Goal: Task Accomplishment & Management: Manage account settings

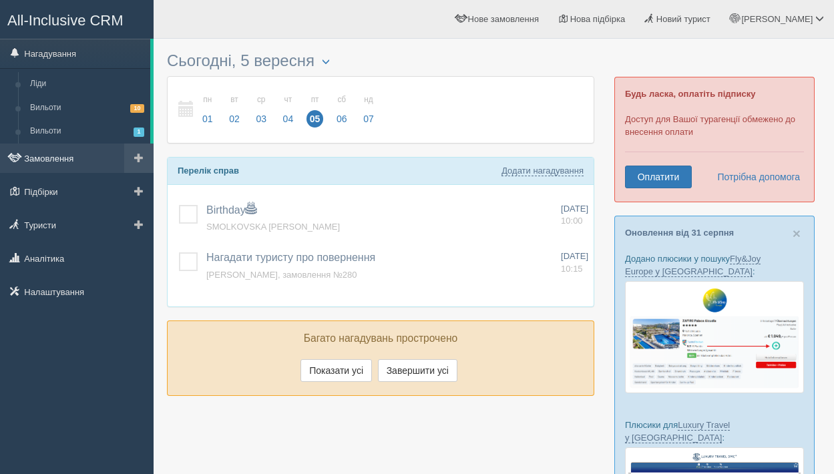
click at [77, 166] on link "Замовлення" at bounding box center [77, 158] width 154 height 29
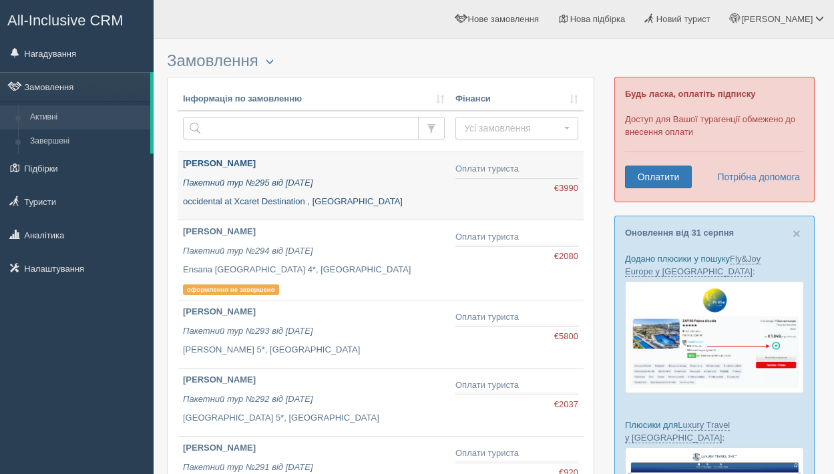
click at [218, 178] on icon "Пакетний тур №295 від 05.09.2025" at bounding box center [248, 183] width 130 height 10
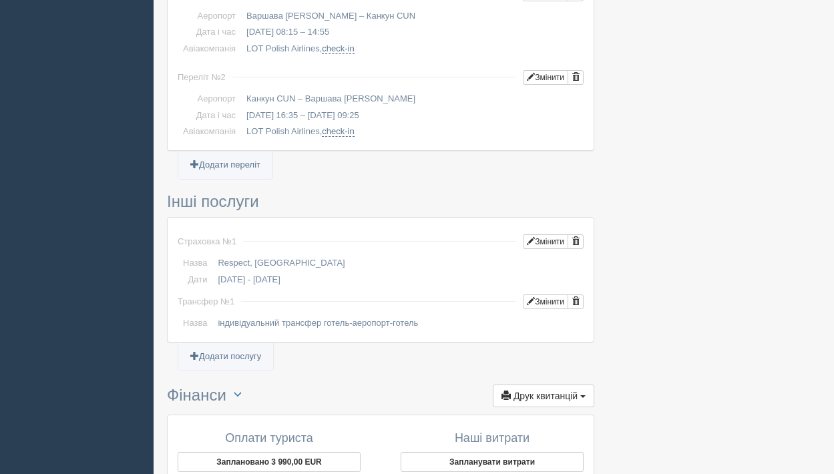
scroll to position [905, 0]
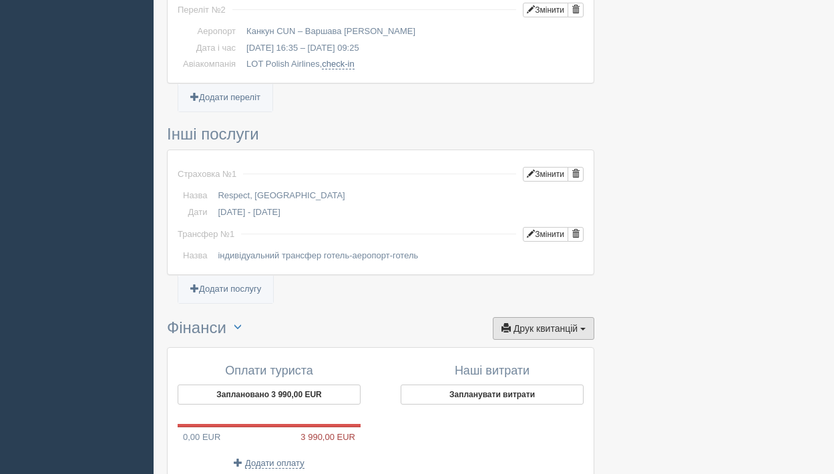
click at [528, 330] on button "Друк квитанцій Друк" at bounding box center [543, 328] width 101 height 23
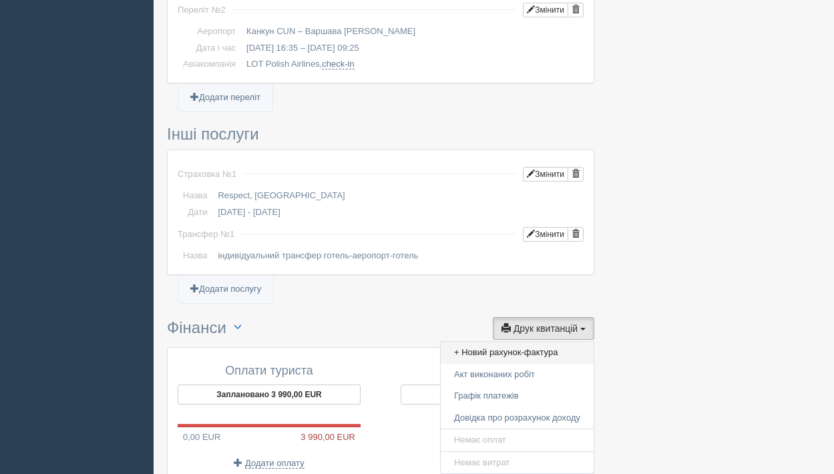
click at [515, 347] on link "+ Новий рахунок-фактура" at bounding box center [517, 353] width 153 height 22
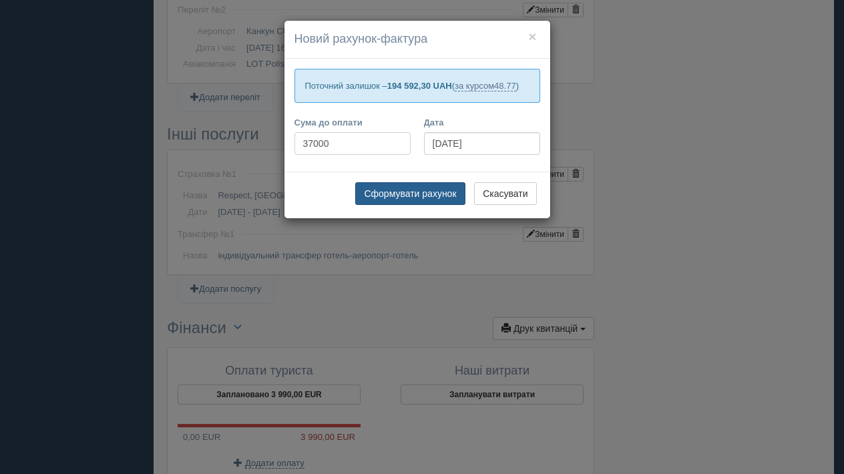
type input "37000"
click at [409, 205] on button "Сформувати рахунок" at bounding box center [410, 193] width 110 height 23
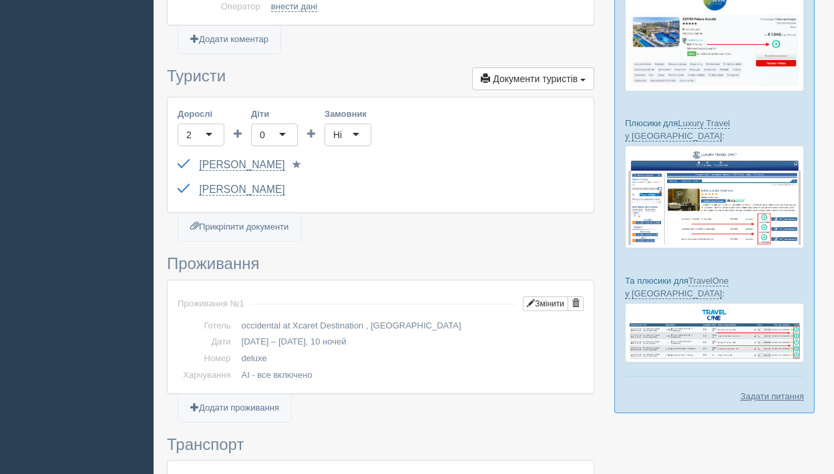
scroll to position [284, 0]
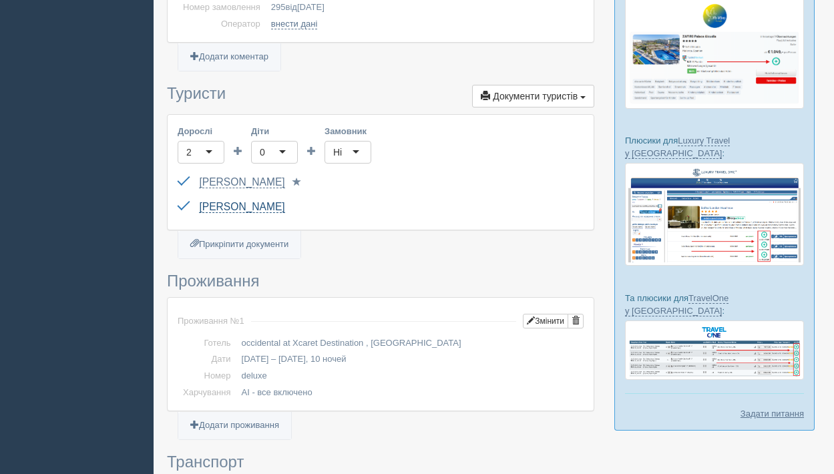
click at [245, 210] on link "[PERSON_NAME]" at bounding box center [241, 207] width 85 height 12
click at [207, 206] on link "[PERSON_NAME]" at bounding box center [241, 207] width 85 height 12
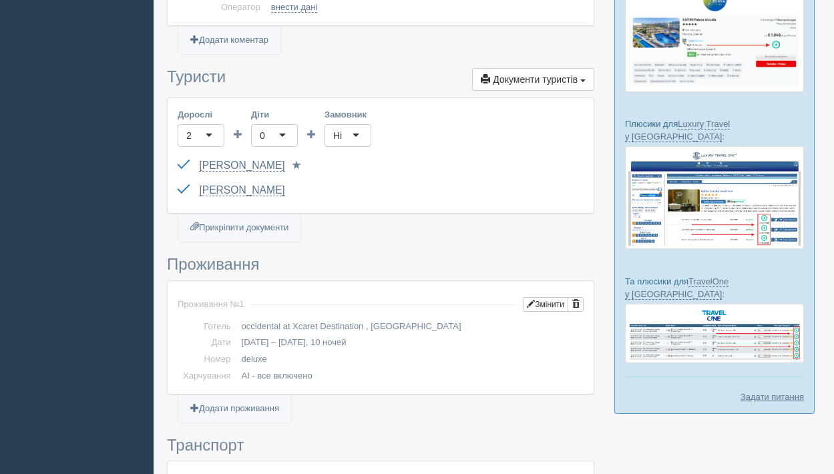
scroll to position [304, 0]
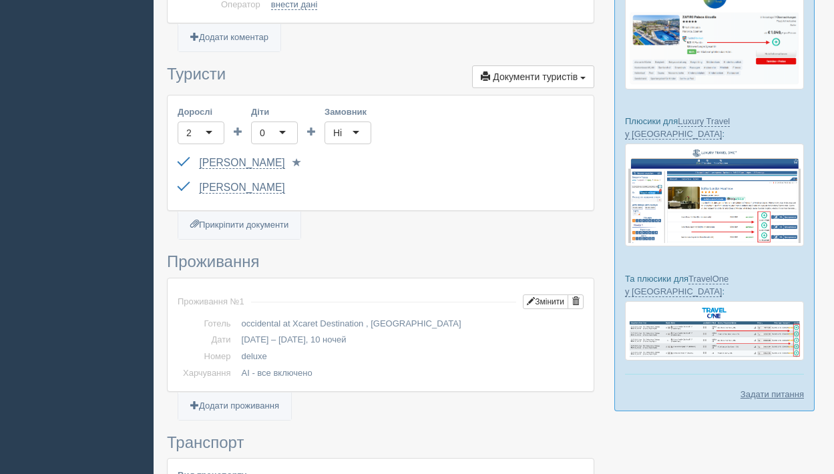
click at [265, 178] on div "Polishchuk Kateryna Паспорт 1 Паспорт 2 Обрати іншого..." at bounding box center [381, 188] width 406 height 25
click at [265, 189] on link "[PERSON_NAME]" at bounding box center [241, 188] width 85 height 12
click at [210, 130] on div "2" at bounding box center [201, 133] width 47 height 23
click at [389, 184] on div "Polishchuk Kateryna Паспорт 1 Паспорт 2 Обрати іншого..." at bounding box center [381, 188] width 406 height 25
click at [321, 186] on div "Polishchuk Kateryna Паспорт 1 Паспорт 2 Обрати іншого..." at bounding box center [381, 188] width 406 height 25
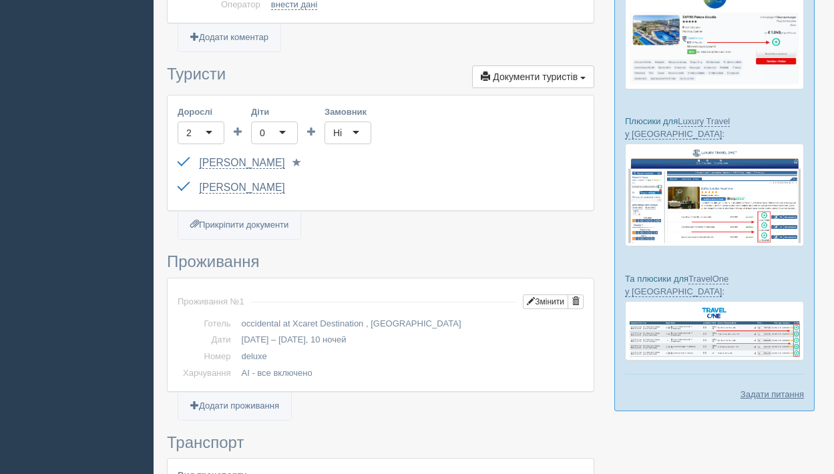
click at [190, 130] on div "2" at bounding box center [188, 132] width 5 height 13
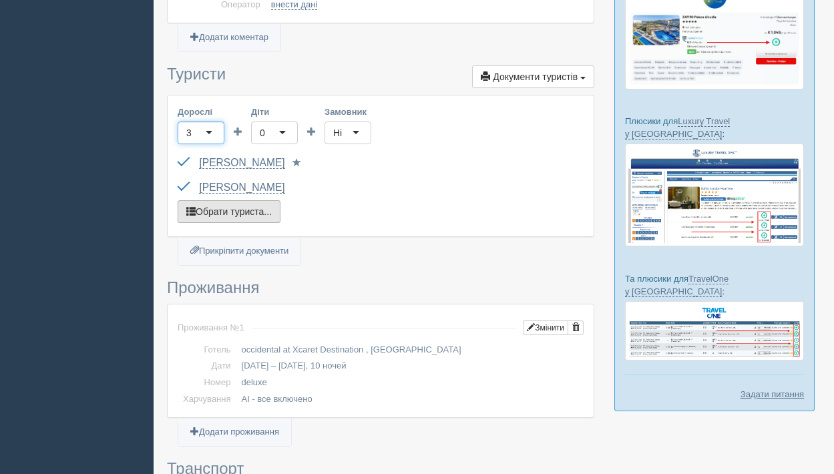
scroll to position [0, 0]
click at [239, 210] on button "Обрати туриста..." at bounding box center [229, 211] width 103 height 23
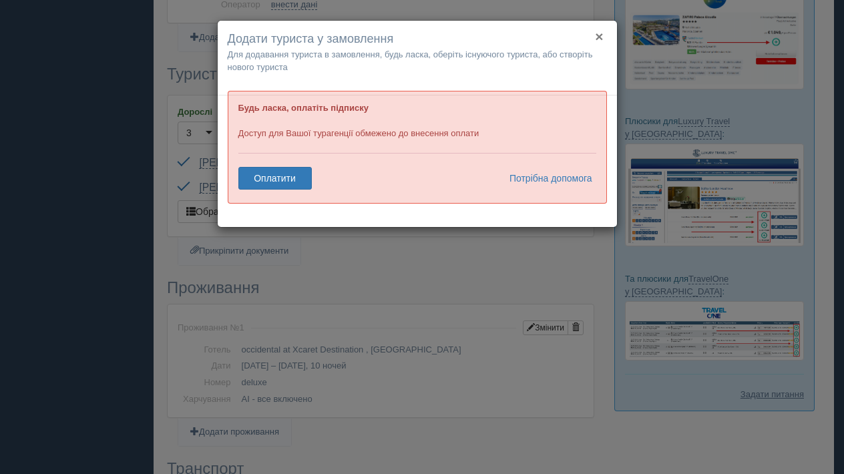
click at [600, 35] on button "×" at bounding box center [599, 36] width 8 height 14
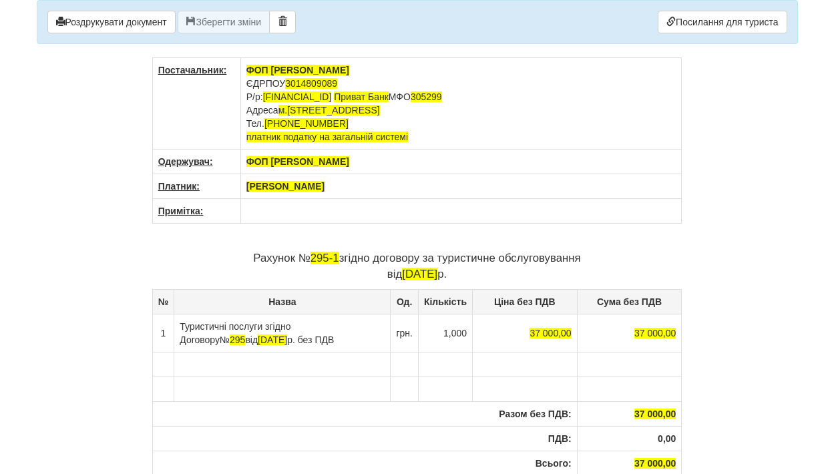
scroll to position [132, 0]
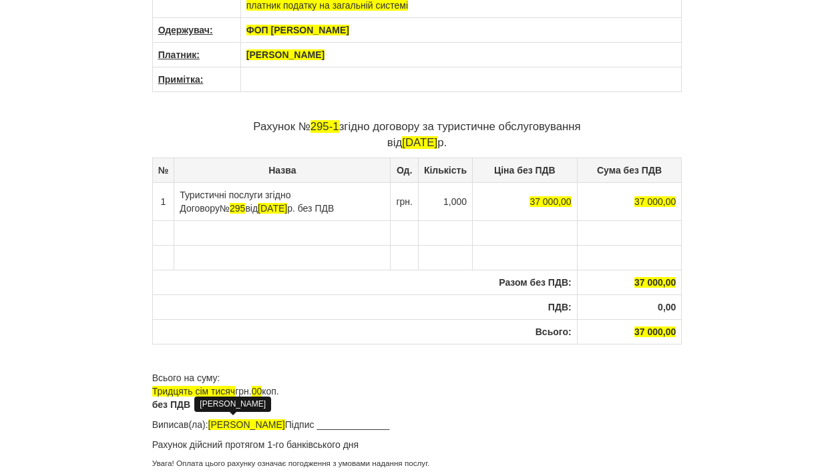
click at [256, 428] on span "[PERSON_NAME]" at bounding box center [246, 424] width 77 height 11
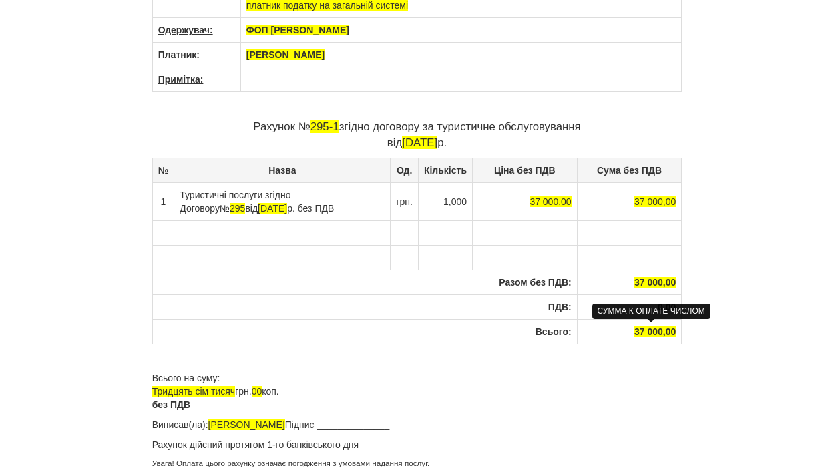
click at [638, 332] on span "37 000,00" at bounding box center [654, 332] width 41 height 11
drag, startPoint x: 632, startPoint y: 331, endPoint x: 677, endPoint y: 329, distance: 45.5
click at [677, 329] on th "37 000,00" at bounding box center [629, 331] width 105 height 25
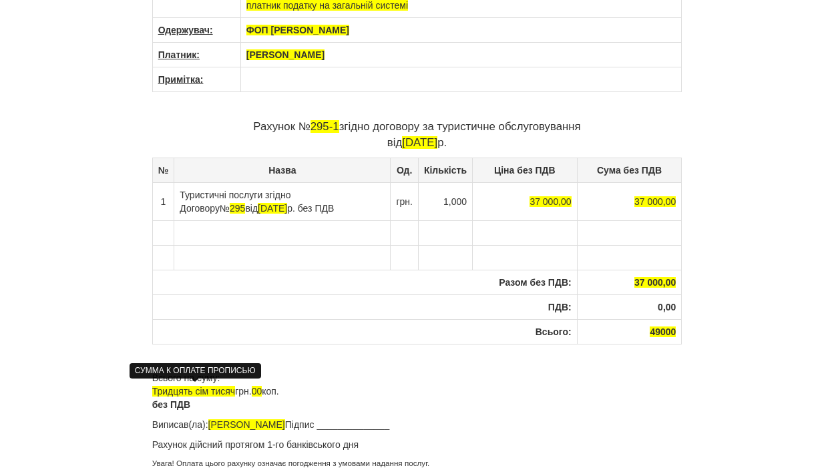
click at [170, 389] on span "Тридцять сім тисяч" at bounding box center [193, 391] width 83 height 11
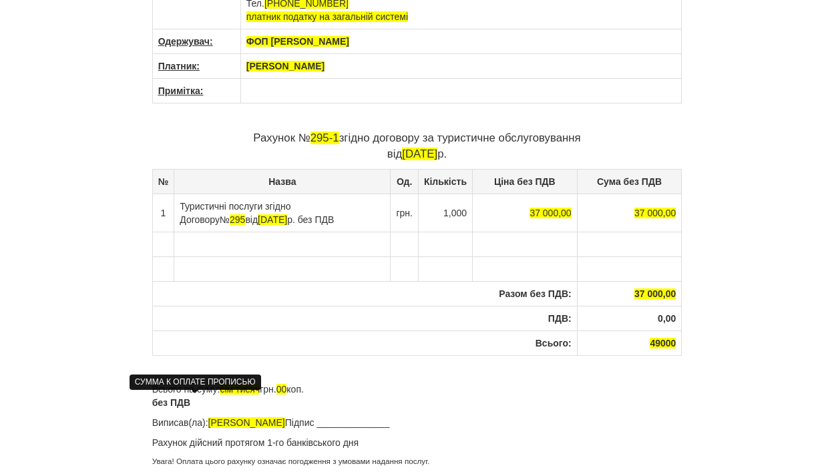
scroll to position [118, 0]
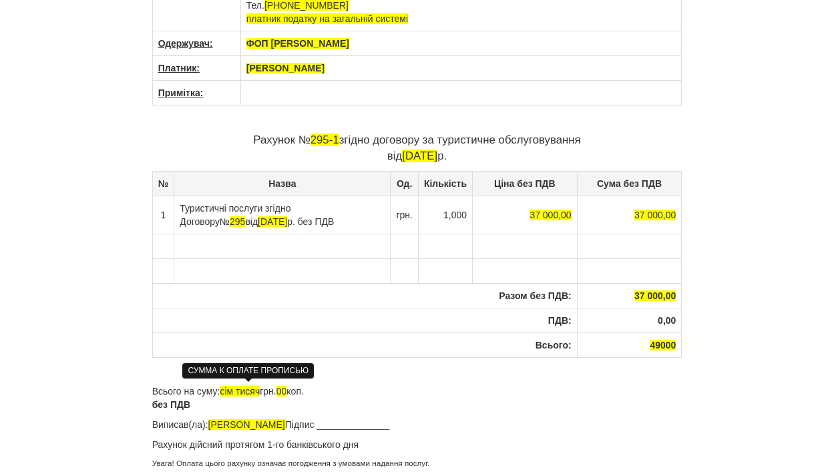
click at [228, 388] on span "сім тисяч" at bounding box center [240, 391] width 40 height 11
click at [234, 389] on span "сім тисяч" at bounding box center [240, 391] width 40 height 11
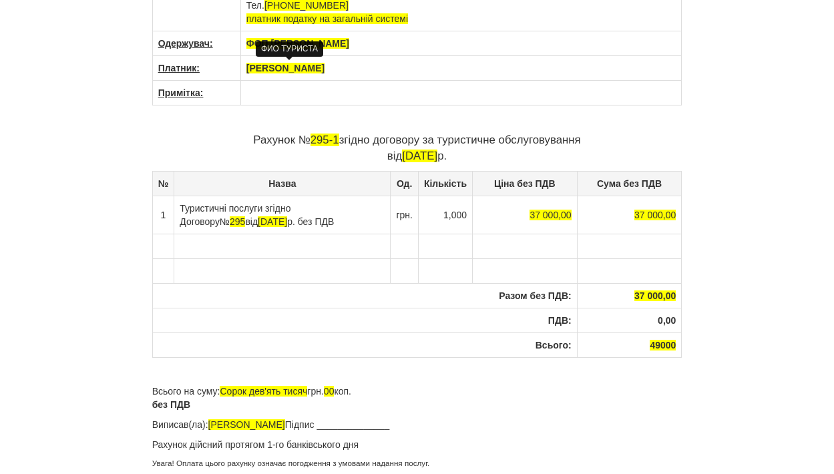
scroll to position [0, 0]
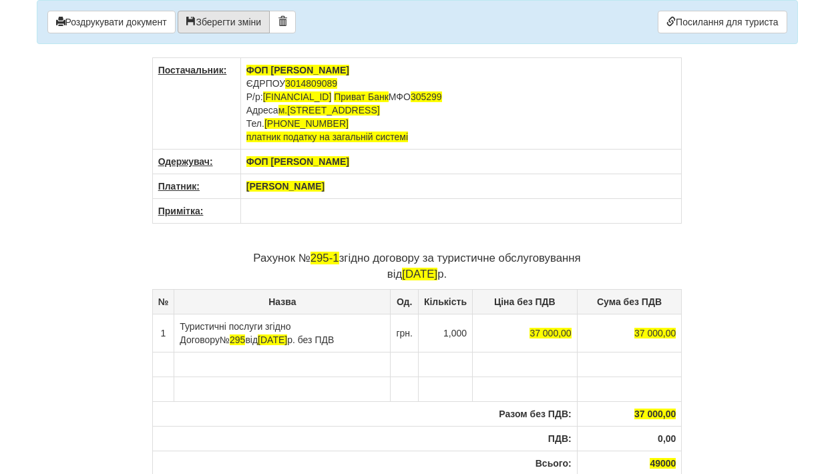
click at [235, 17] on button "Зберегти зміни" at bounding box center [224, 22] width 92 height 23
click at [132, 31] on button "Роздрукувати документ" at bounding box center [111, 22] width 128 height 23
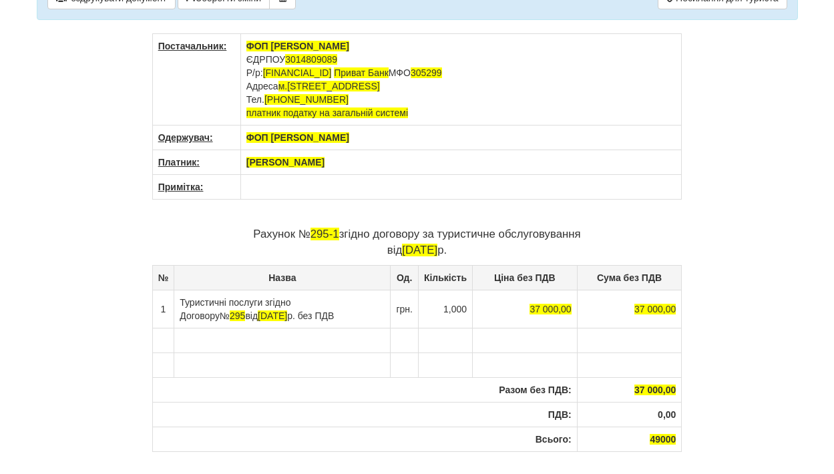
scroll to position [53, 0]
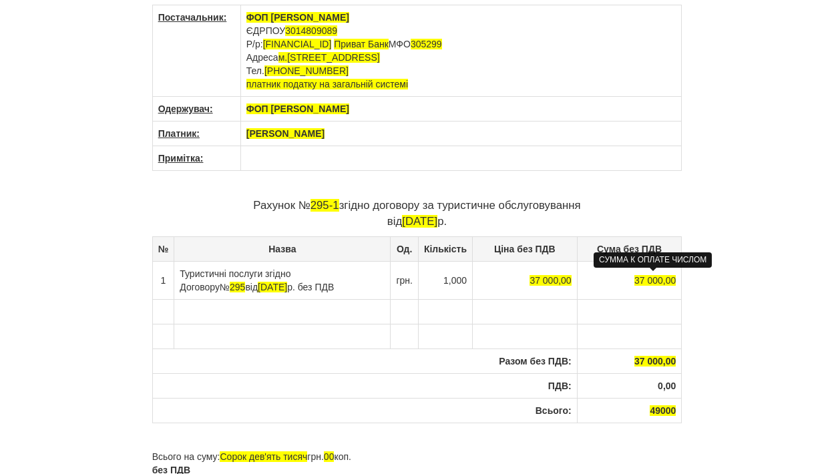
click at [637, 278] on span "37 000,00" at bounding box center [654, 280] width 41 height 11
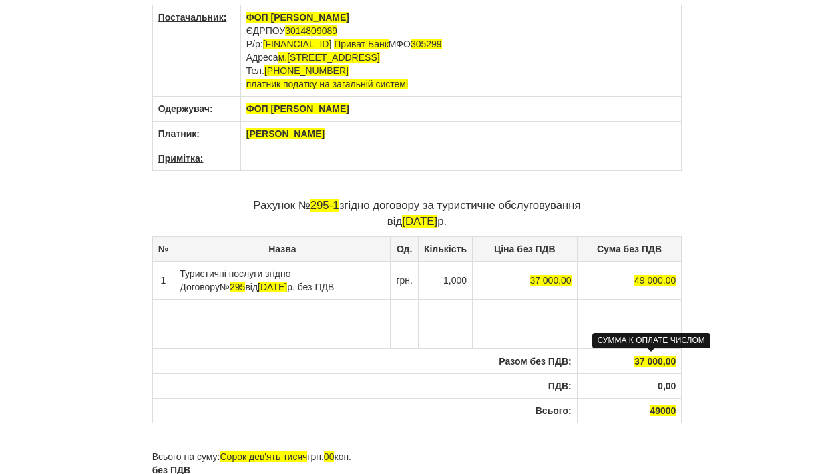
click at [635, 359] on span "37 000,00" at bounding box center [654, 361] width 41 height 11
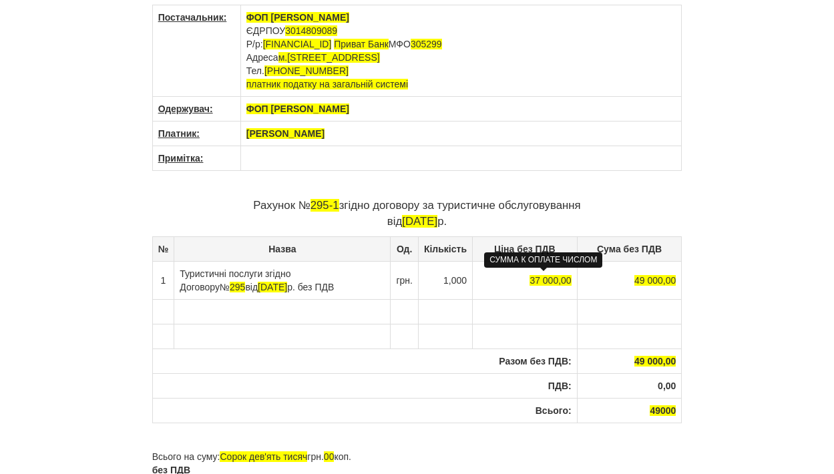
click at [530, 278] on span "37 000,00" at bounding box center [550, 280] width 41 height 11
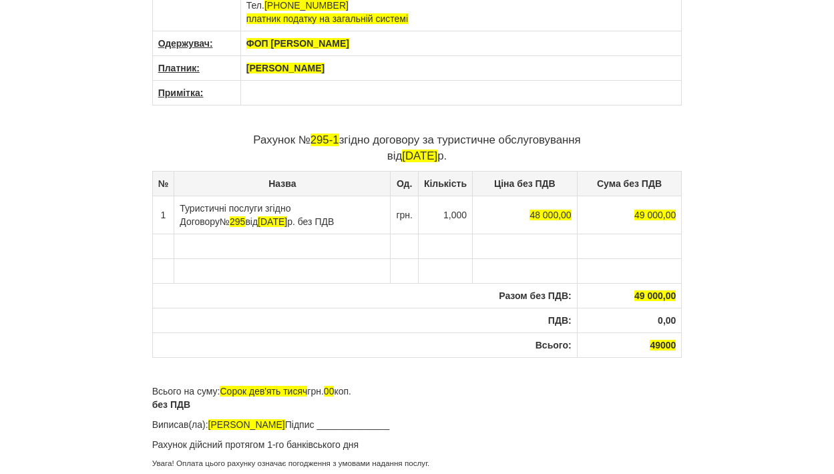
scroll to position [0, 0]
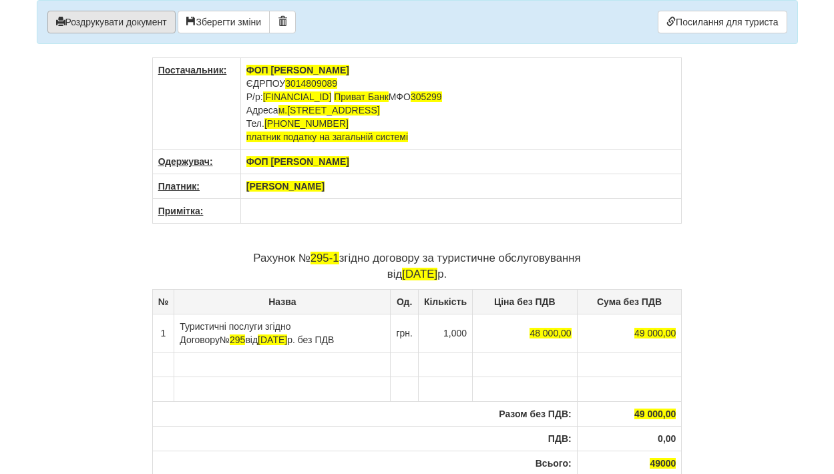
click at [133, 25] on button "Роздрукувати документ" at bounding box center [111, 22] width 128 height 23
click at [136, 23] on button "Роздрукувати документ" at bounding box center [111, 22] width 128 height 23
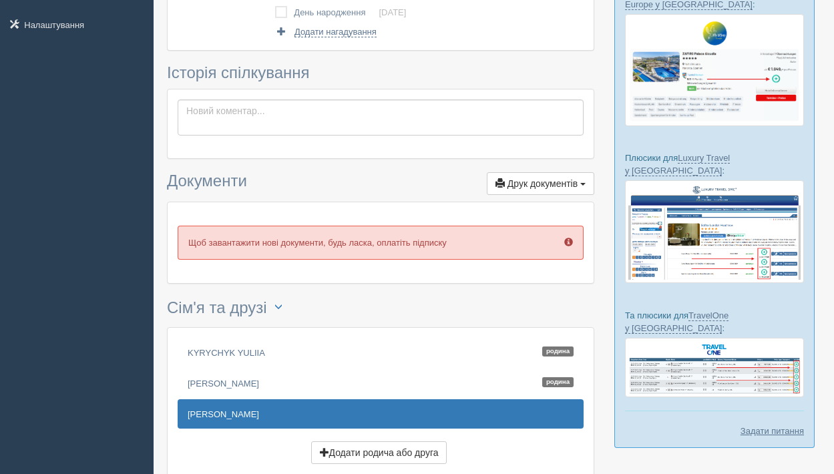
scroll to position [351, 0]
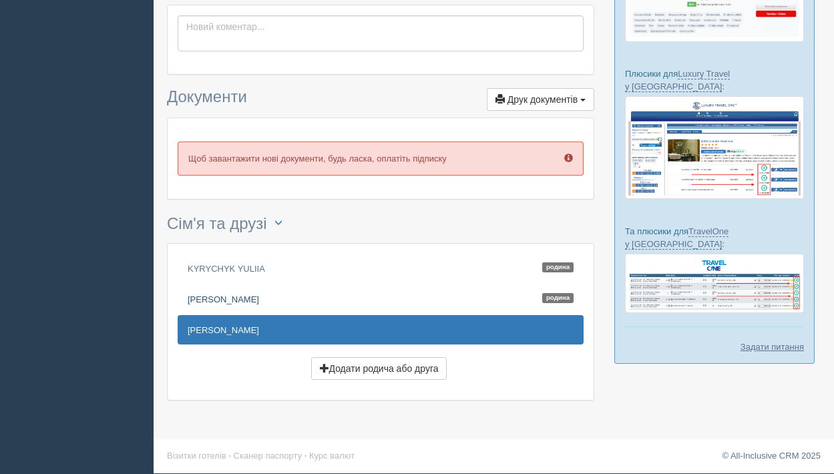
click at [241, 297] on link "Dmytro Polishchuk Родина" at bounding box center [381, 298] width 406 height 29
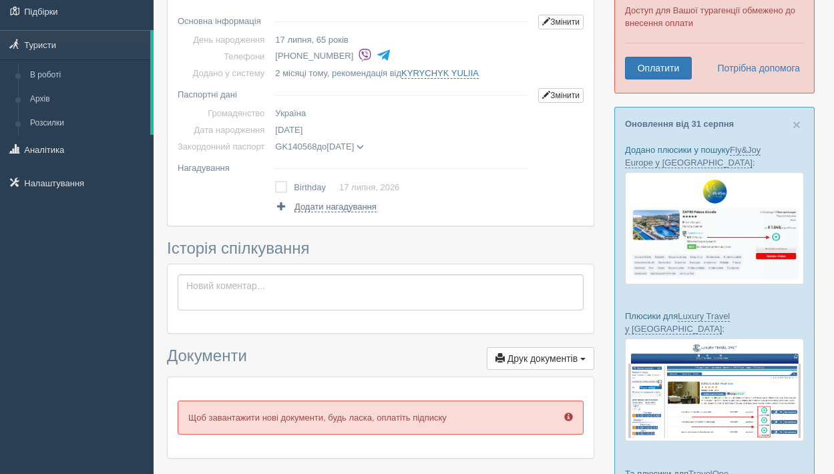
scroll to position [223, 0]
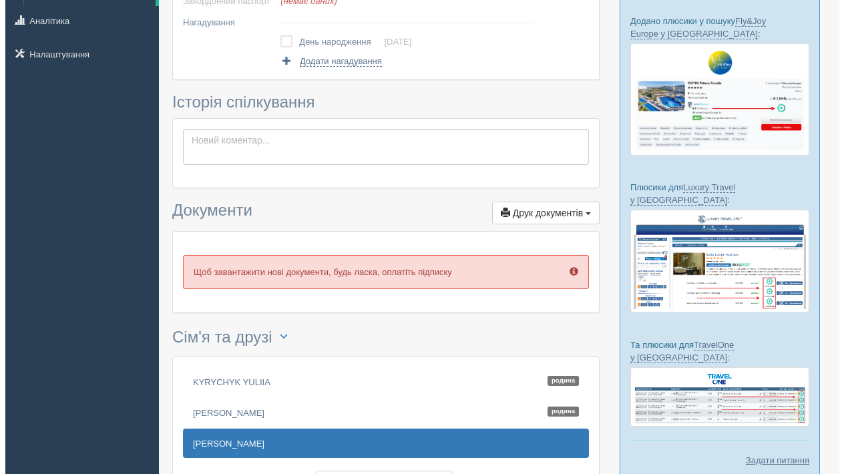
scroll to position [351, 0]
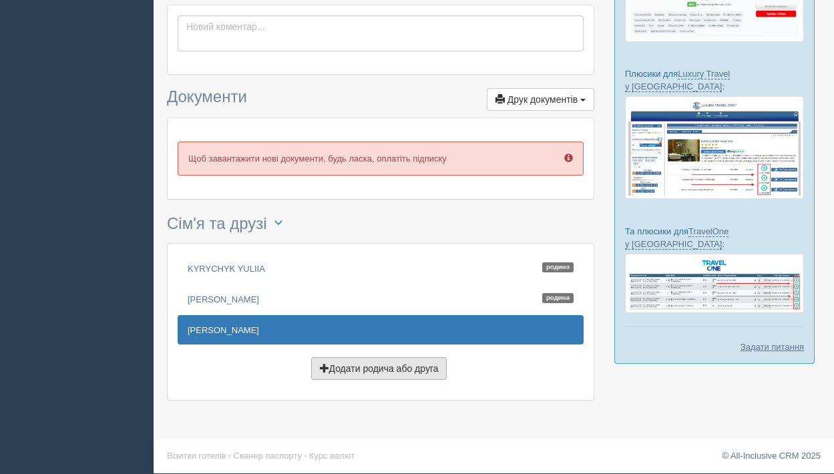
click at [333, 365] on button "Додати родича або друга" at bounding box center [379, 368] width 136 height 23
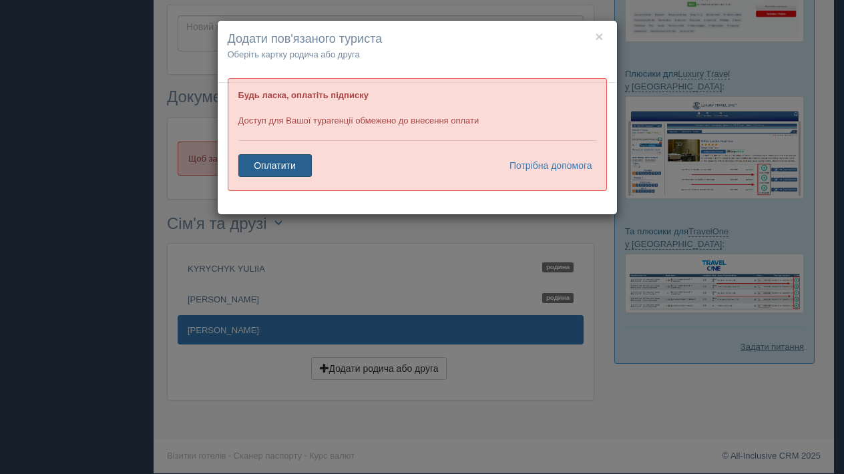
click at [270, 165] on link "Оплатити" at bounding box center [274, 165] width 73 height 23
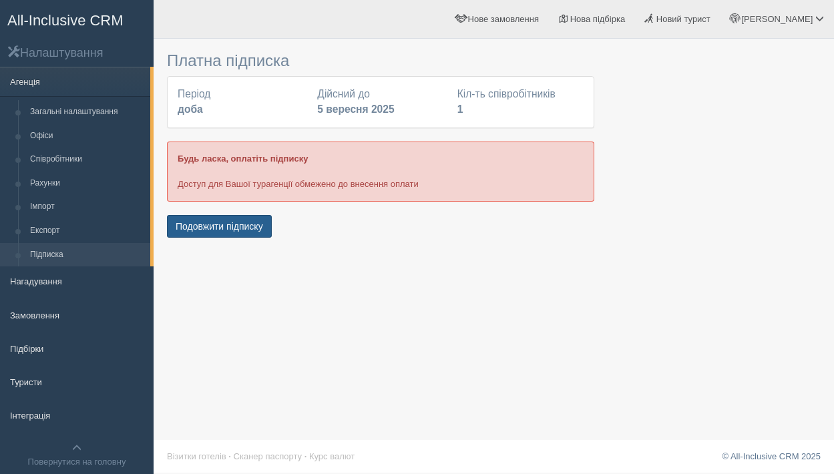
click at [227, 218] on button "Подовжити підписку" at bounding box center [219, 226] width 105 height 23
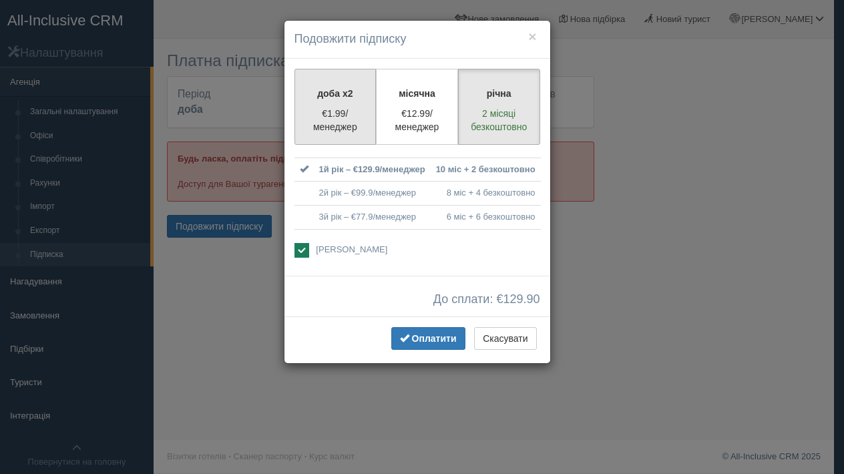
click at [348, 112] on p "€1.99/менеджер" at bounding box center [335, 120] width 65 height 27
radio input "true"
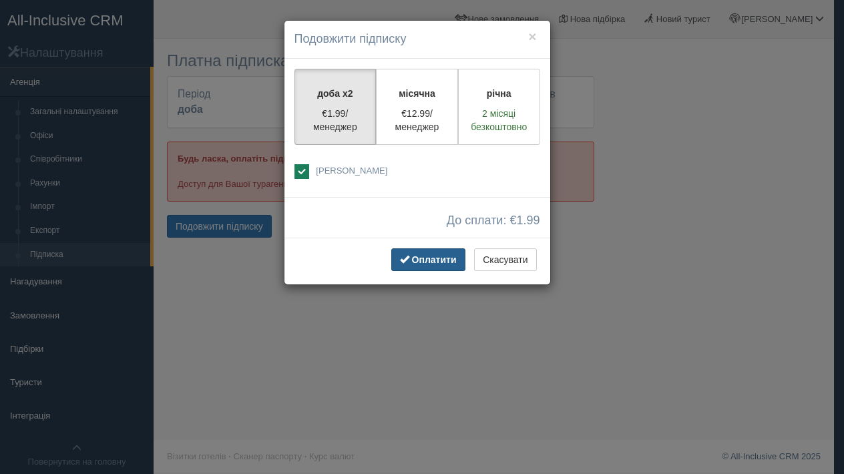
click at [419, 266] on button "Оплатити" at bounding box center [428, 259] width 74 height 23
